Goal: Task Accomplishment & Management: Use online tool/utility

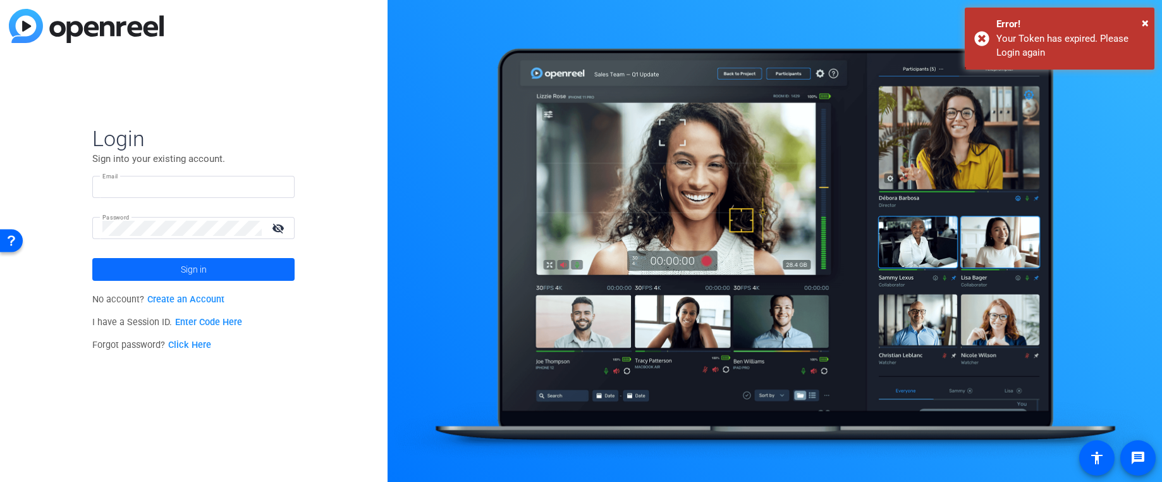
type input "alliemosher@proassurance.com"
click at [243, 275] on span at bounding box center [193, 269] width 202 height 30
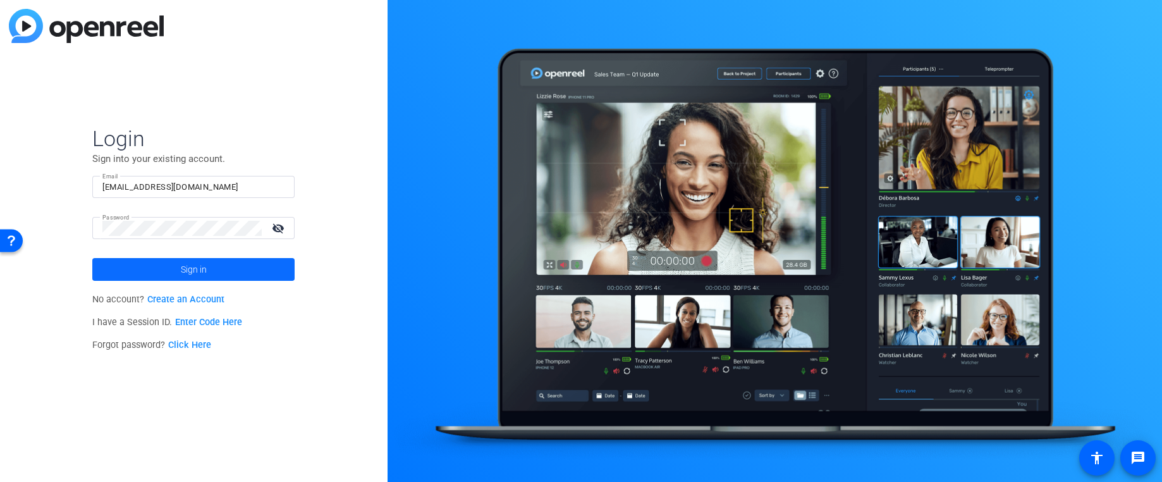
click at [243, 275] on form "Login Sign into your existing account. Email alliemosher@proassurance.com Passw…" at bounding box center [193, 203] width 202 height 156
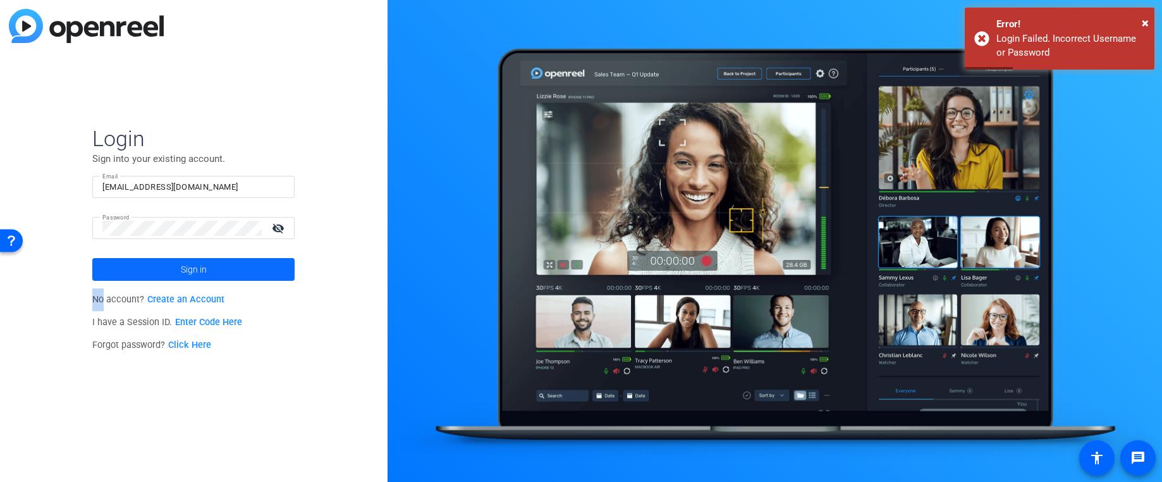
click at [171, 264] on span at bounding box center [193, 269] width 202 height 30
click at [277, 221] on mat-icon "visibility_off" at bounding box center [279, 228] width 30 height 18
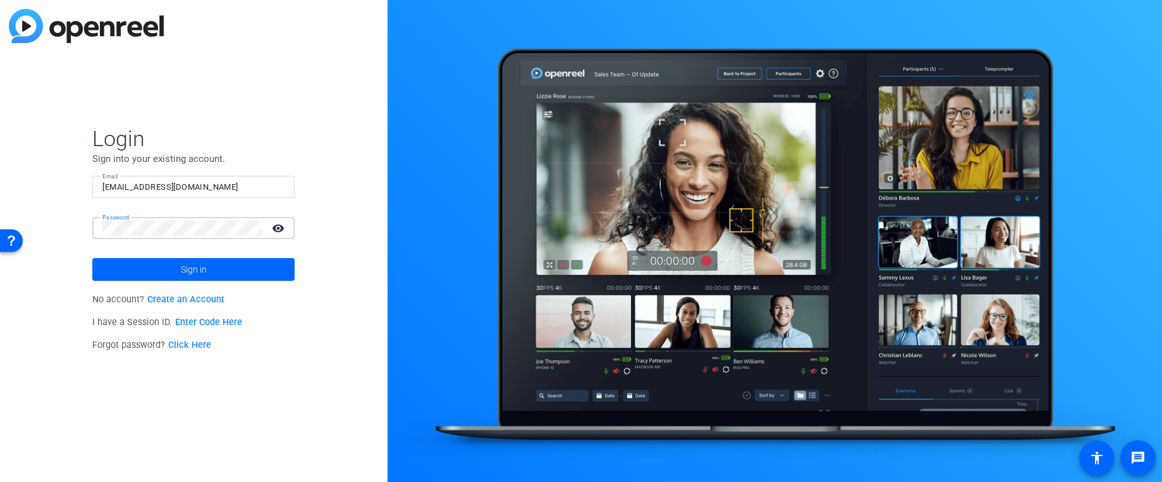
click at [69, 216] on div "Login Sign into your existing account. Email alliemosher@proassurance.com Passw…" at bounding box center [194, 241] width 388 height 482
click at [92, 258] on button "Sign in" at bounding box center [193, 269] width 202 height 23
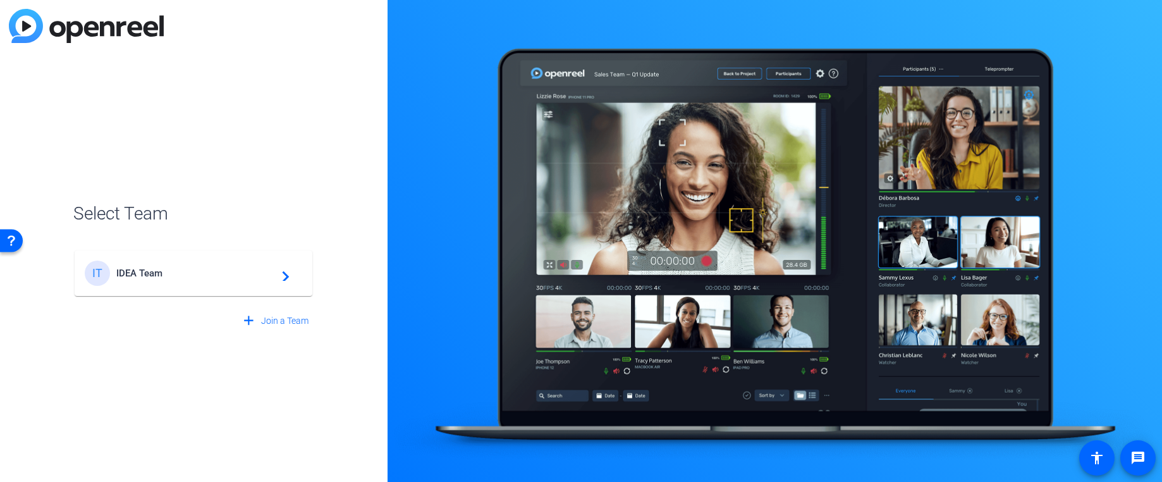
click at [190, 280] on div "IT IDEA Team navigate_next" at bounding box center [194, 273] width 218 height 25
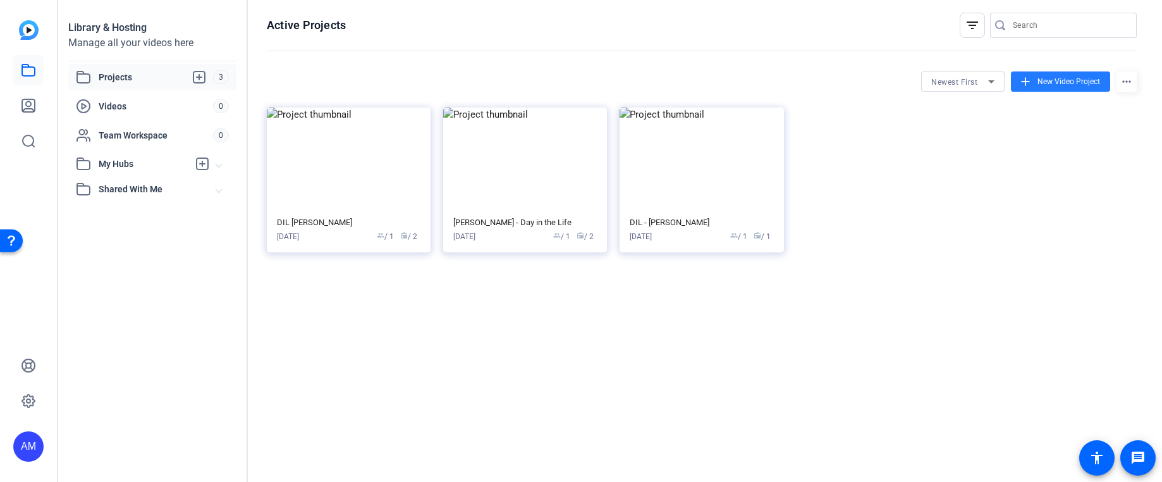
click at [1038, 83] on span "New Video Project" at bounding box center [1069, 81] width 63 height 11
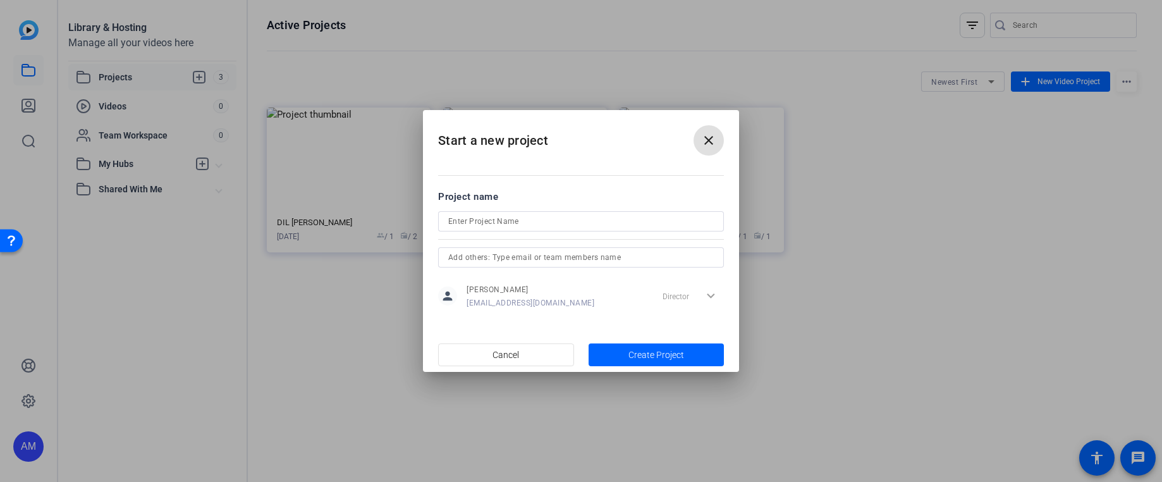
click at [577, 223] on input at bounding box center [581, 221] width 266 height 15
type input "DIL [PERSON_NAME]"
click at [646, 357] on span "Create Project" at bounding box center [657, 354] width 56 height 13
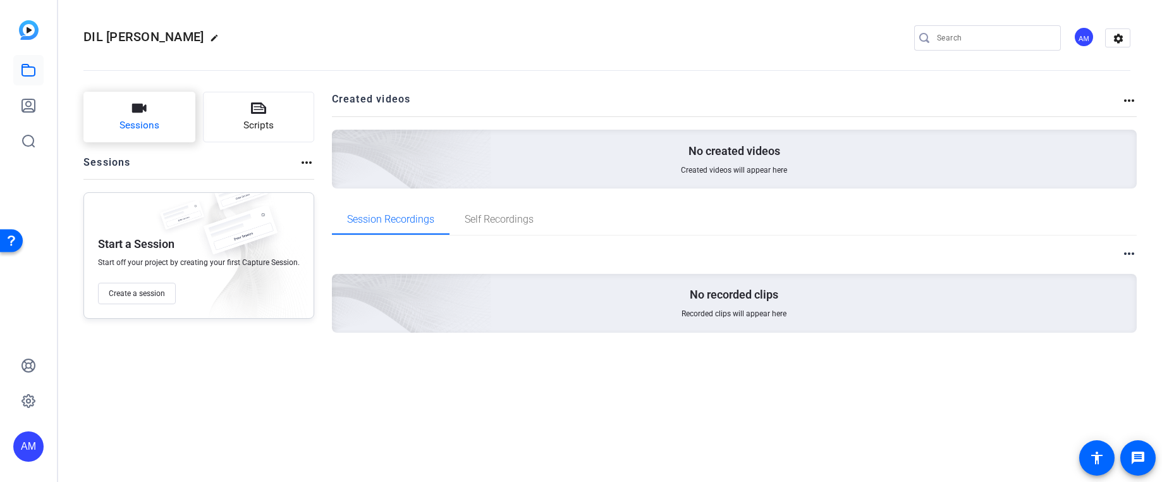
click at [135, 125] on span "Sessions" at bounding box center [140, 125] width 40 height 15
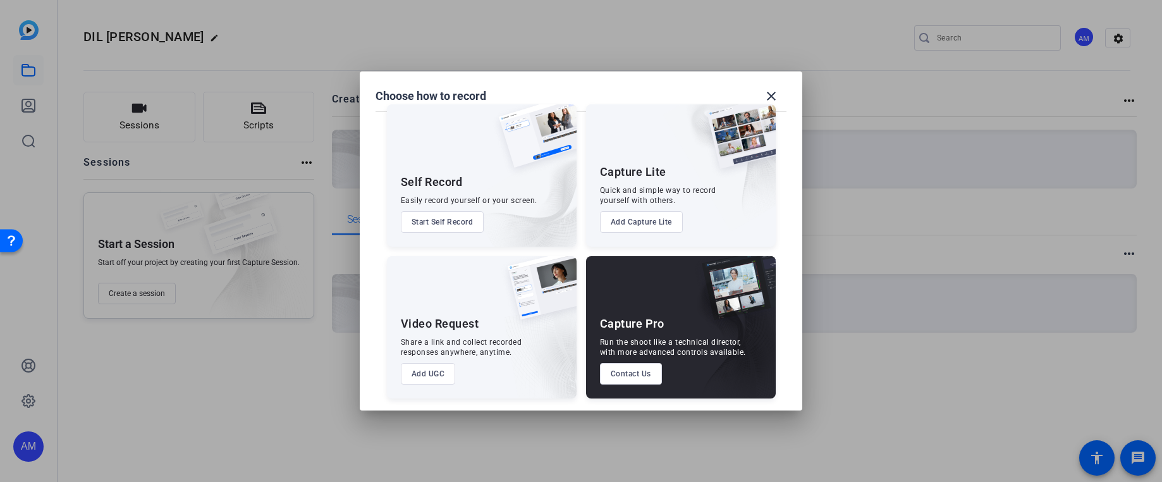
scroll to position [18, 0]
drag, startPoint x: 768, startPoint y: 93, endPoint x: 716, endPoint y: 110, distance: 54.6
click at [0, 0] on mat-icon "close" at bounding box center [0, 0] width 0 height 0
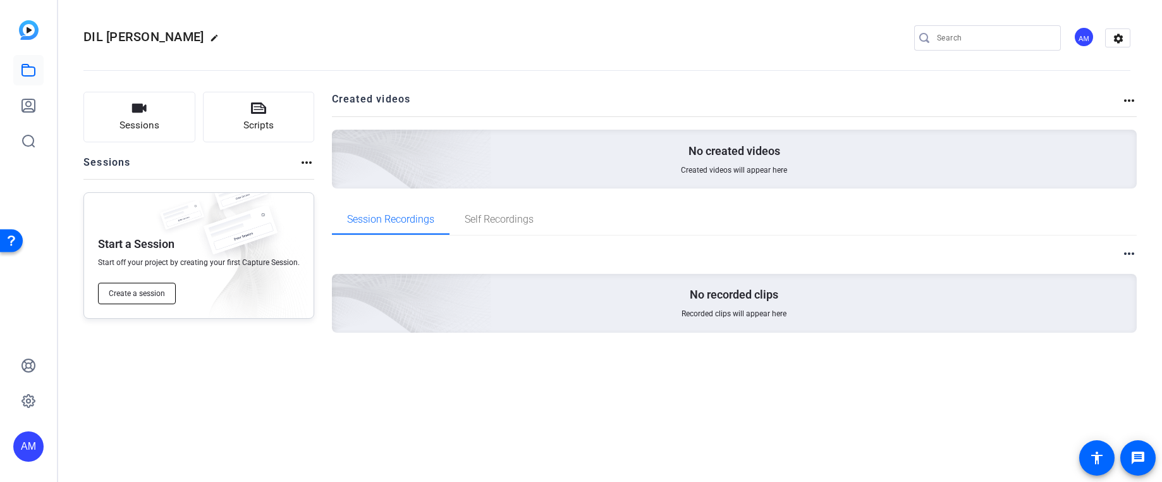
click at [138, 294] on span "Create a session" at bounding box center [137, 293] width 56 height 10
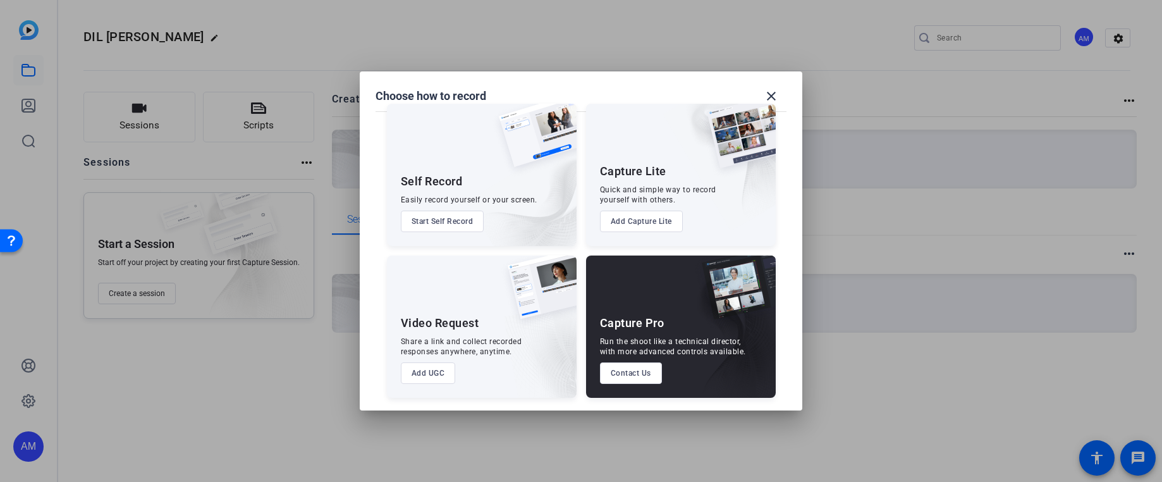
click at [439, 374] on button "Add UGC" at bounding box center [428, 373] width 55 height 22
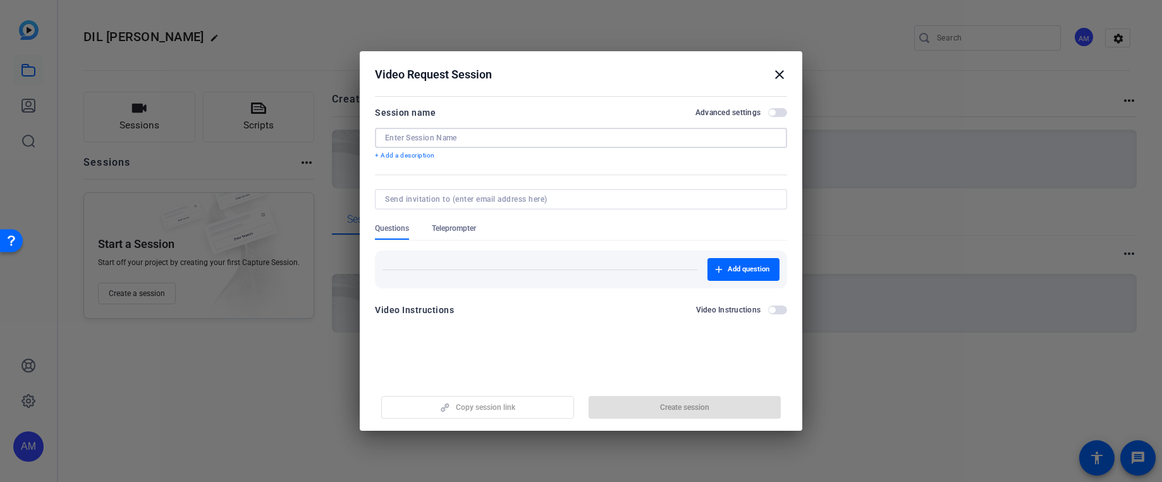
click at [0, 0] on input at bounding box center [0, 0] width 0 height 0
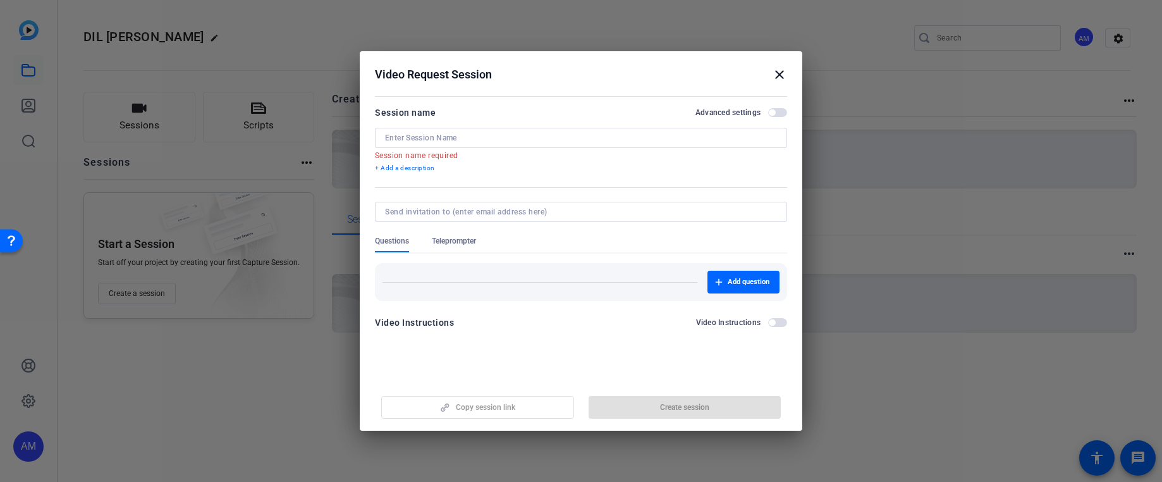
click at [395, 152] on div "Session name Advanced settings Session name required + Add a description" at bounding box center [581, 139] width 412 height 68
click at [441, 133] on div at bounding box center [581, 138] width 392 height 20
click at [0, 0] on input at bounding box center [0, 0] width 0 height 0
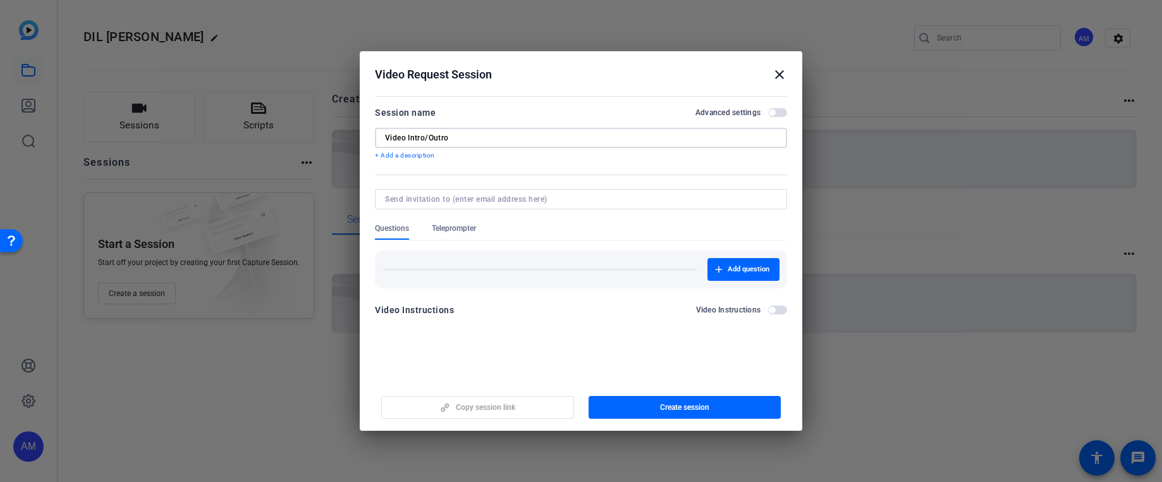
type input "Video Intro/Outro"
click at [402, 157] on p "+ Add a description" at bounding box center [581, 156] width 412 height 10
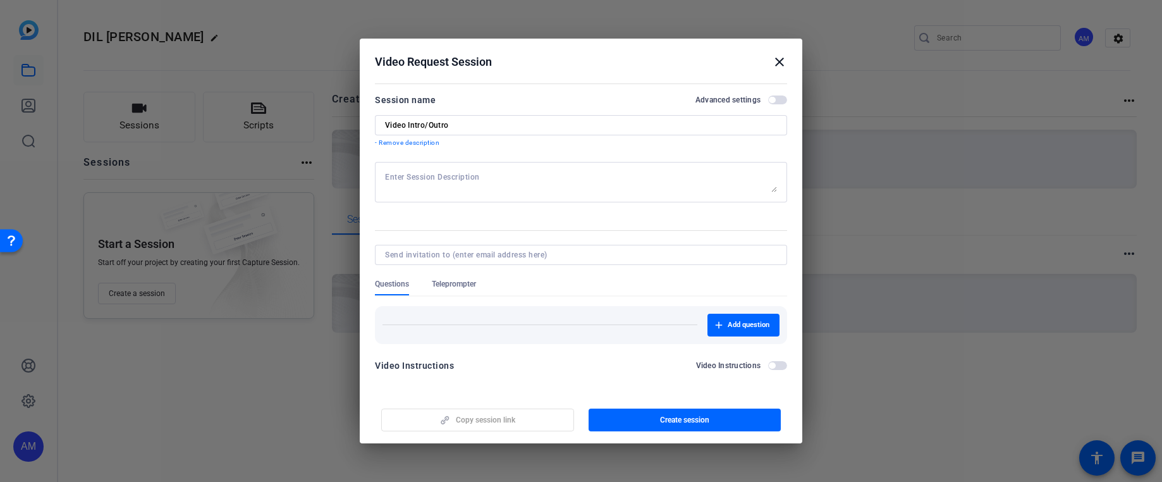
drag, startPoint x: 403, startPoint y: 170, endPoint x: 405, endPoint y: 177, distance: 7.1
click at [403, 170] on div at bounding box center [581, 182] width 392 height 40
paste textarea "Start recording, and then simply smile and wave at the camera! You will need to…"
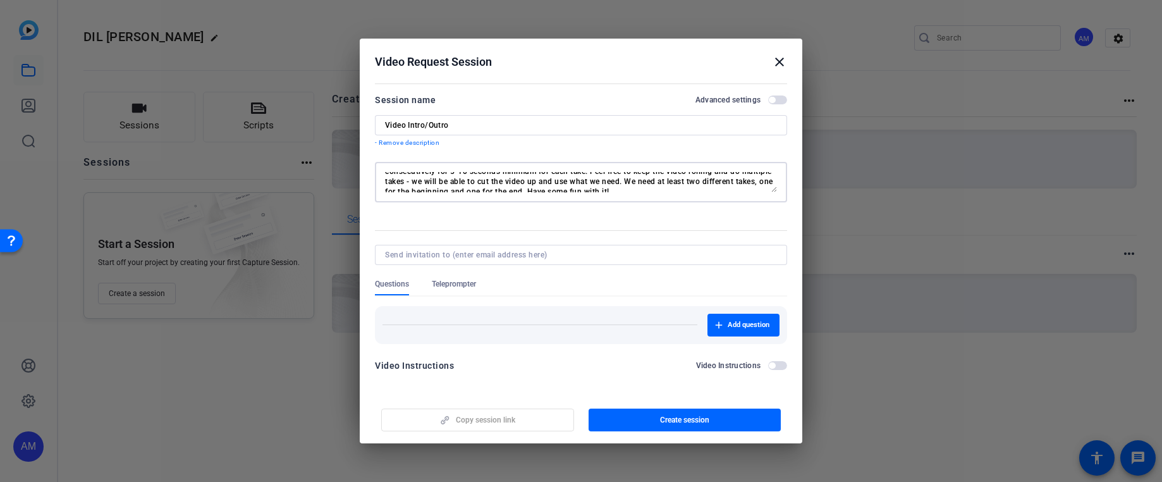
scroll to position [0, 0]
type textarea "Start recording, and then simply smile and wave at the camera! You will need to…"
click at [632, 421] on span "button" at bounding box center [685, 420] width 193 height 30
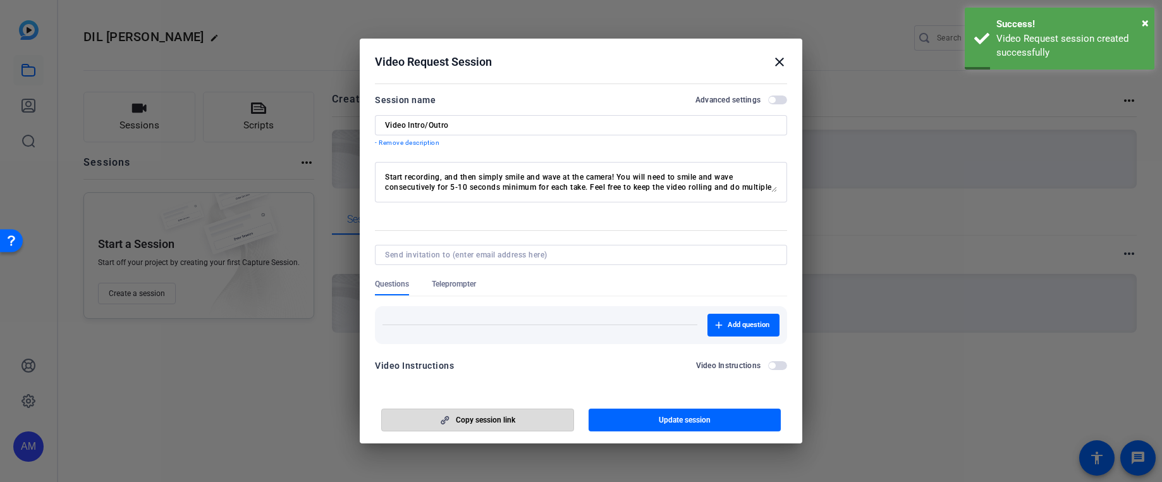
click at [505, 421] on span "Copy session link" at bounding box center [485, 420] width 59 height 10
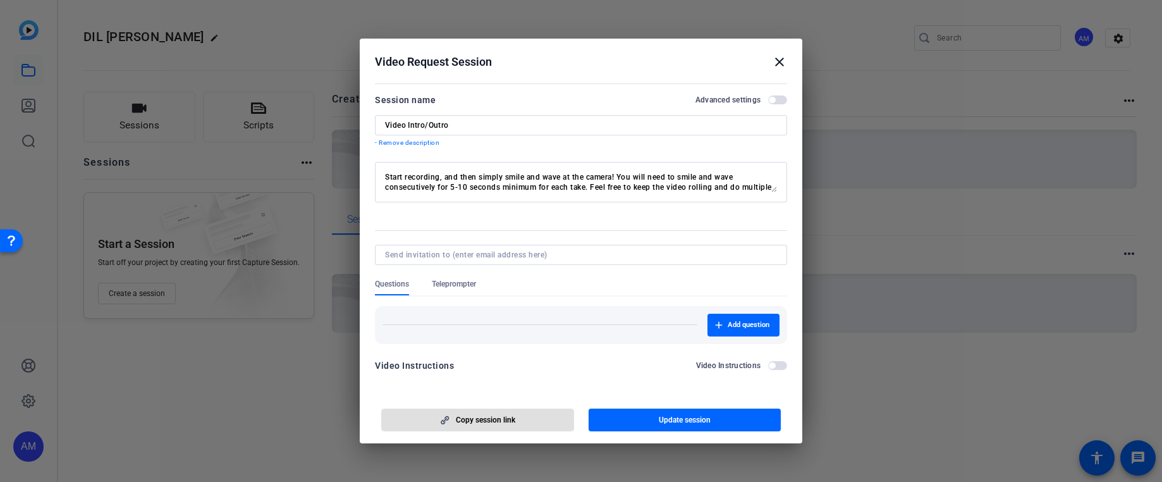
click at [0, 0] on mat-icon "close" at bounding box center [0, 0] width 0 height 0
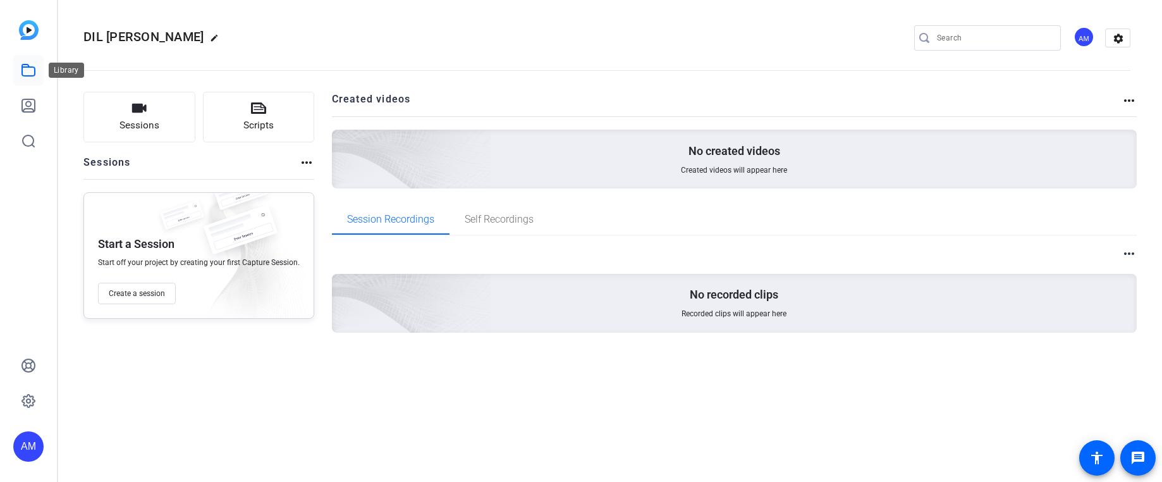
click at [32, 65] on icon at bounding box center [28, 70] width 15 height 15
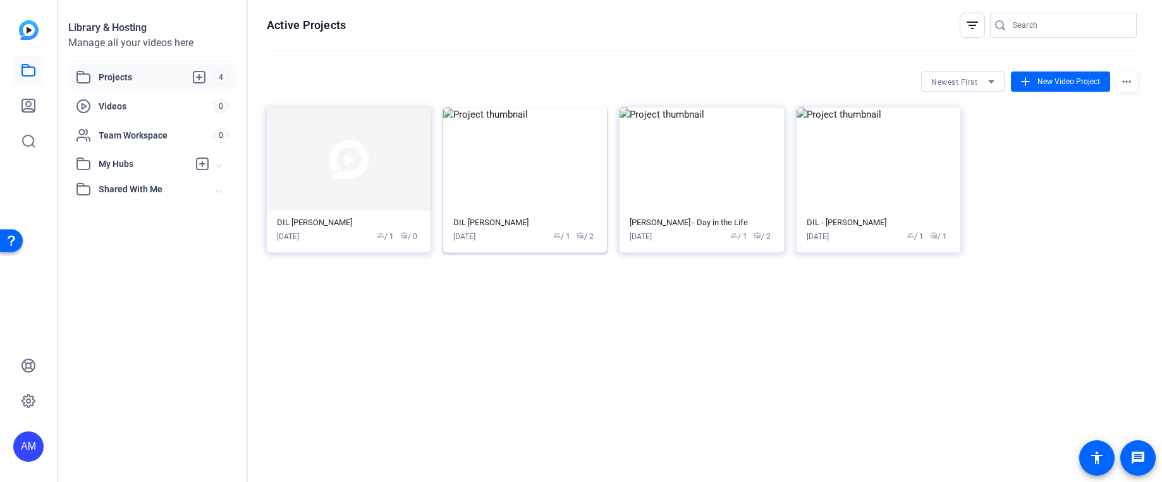
click at [505, 200] on img at bounding box center [525, 160] width 164 height 104
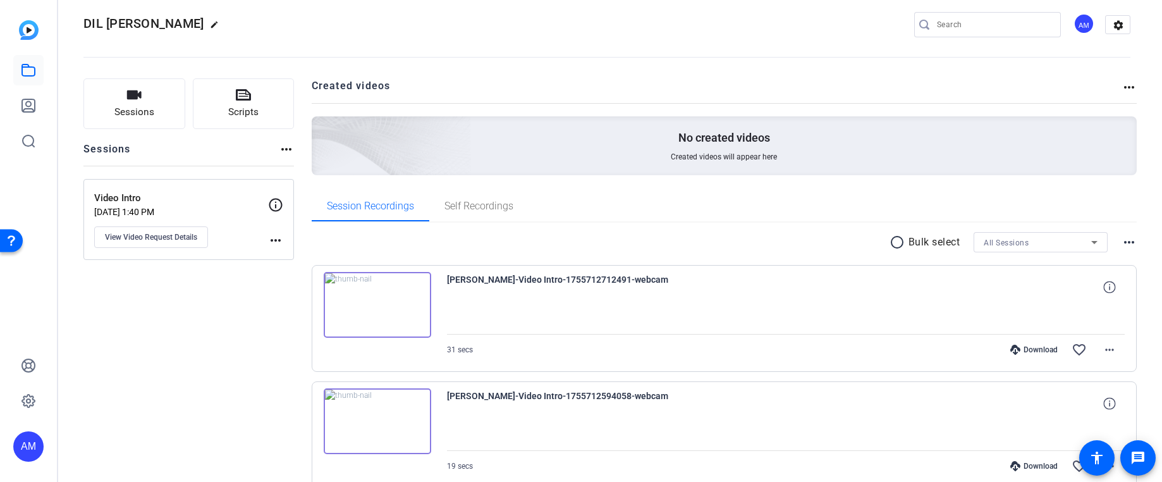
scroll to position [11, 0]
click at [151, 241] on span "View Video Request Details" at bounding box center [151, 239] width 92 height 10
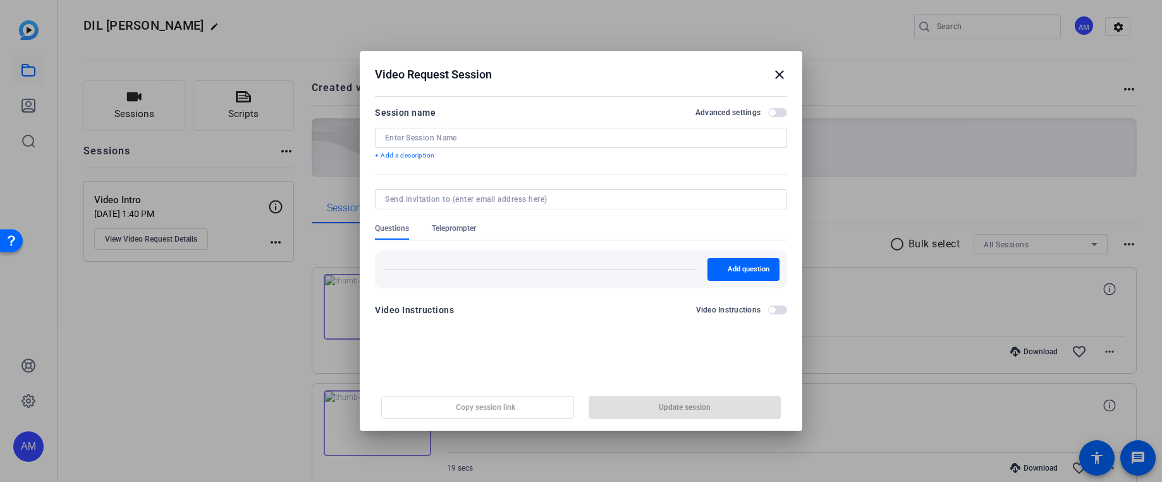
type input "Video Intro"
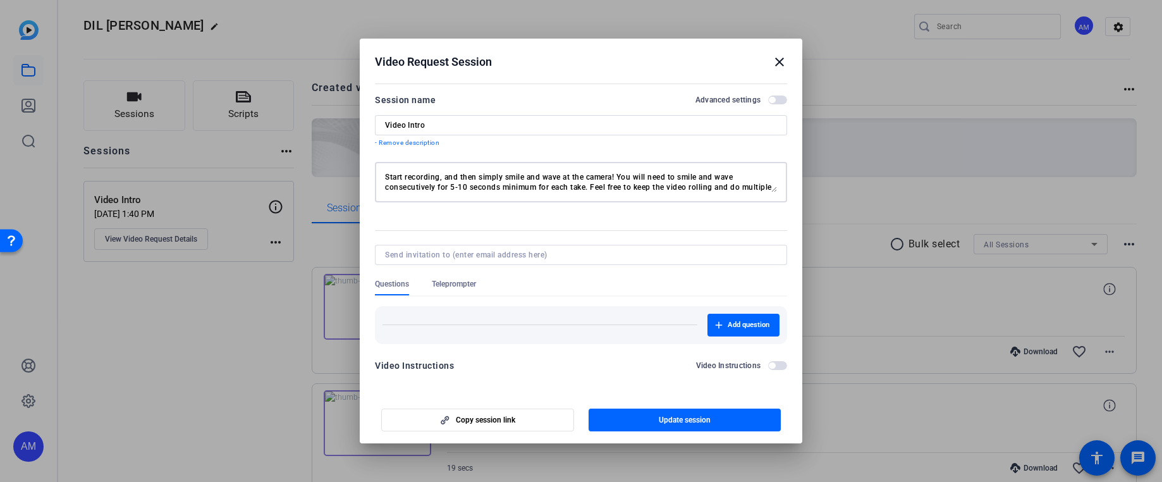
drag, startPoint x: 464, startPoint y: 183, endPoint x: 510, endPoint y: 180, distance: 46.3
click at [464, 183] on textarea "Start recording, and then simply smile and wave at the camera! You will need to…" at bounding box center [581, 182] width 392 height 20
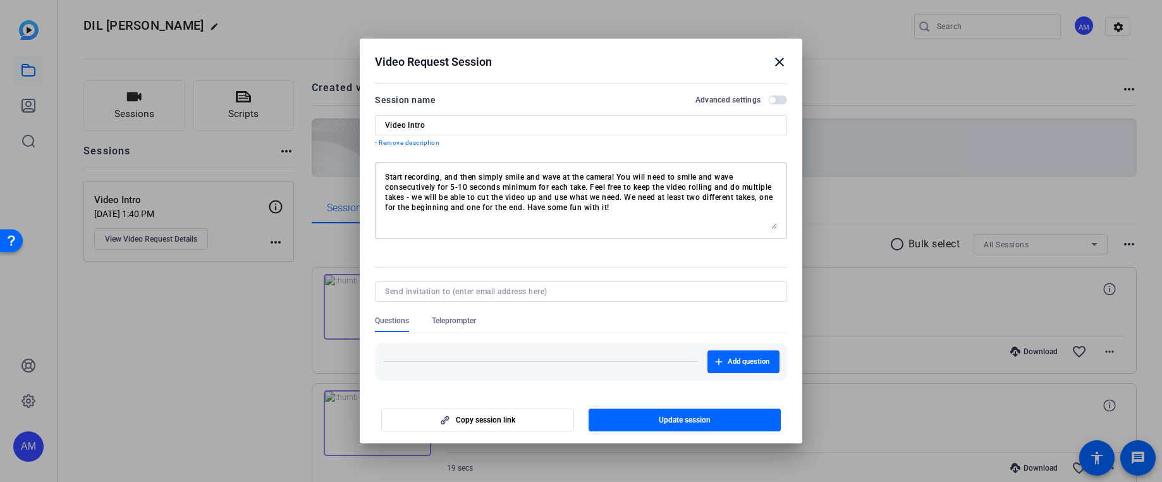
drag, startPoint x: 776, startPoint y: 191, endPoint x: 648, endPoint y: 217, distance: 130.3
click at [755, 226] on textarea "Start recording, and then simply smile and wave at the camera! You will need to…" at bounding box center [581, 200] width 392 height 57
drag, startPoint x: 624, startPoint y: 216, endPoint x: 369, endPoint y: 155, distance: 262.1
click at [369, 155] on mat-dialog-content "Session name Advanced settings Video Intro - Remove description Start recording…" at bounding box center [581, 236] width 443 height 313
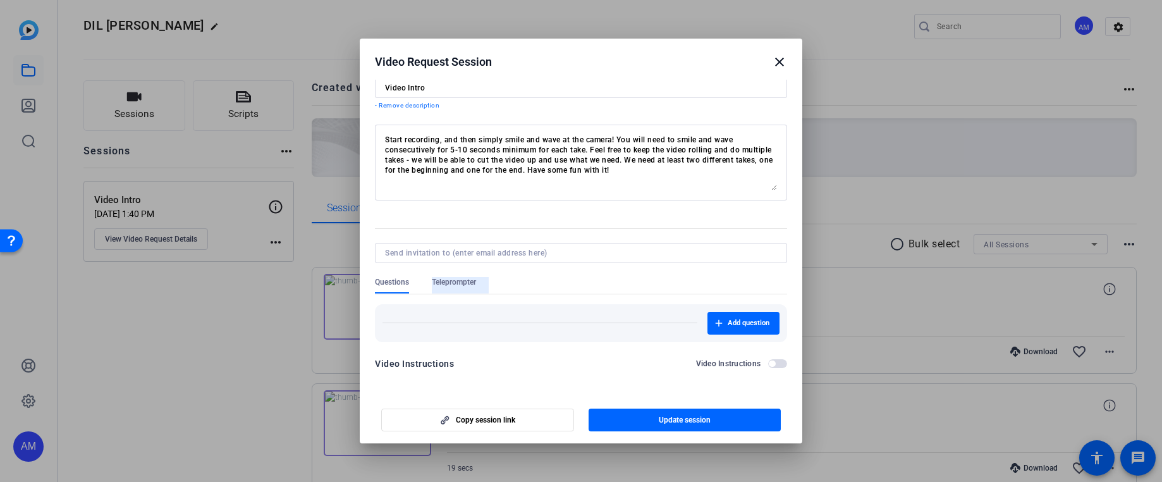
click at [448, 281] on span "Teleprompter" at bounding box center [454, 282] width 44 height 10
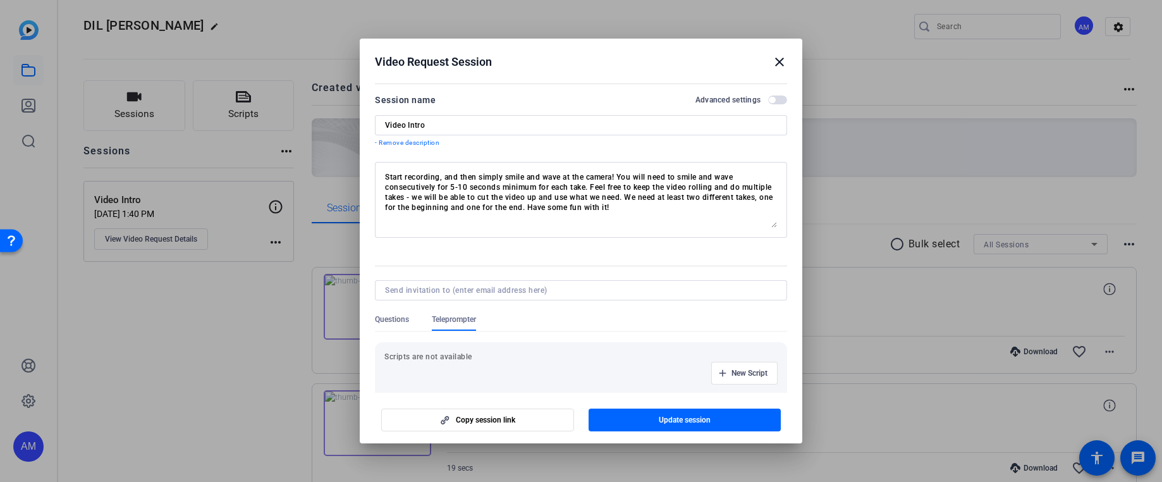
click at [399, 317] on span "Questions" at bounding box center [392, 319] width 34 height 10
drag, startPoint x: 778, startPoint y: 63, endPoint x: 795, endPoint y: 58, distance: 17.8
click at [777, 63] on mat-icon "close" at bounding box center [779, 61] width 15 height 15
